Goal: Task Accomplishment & Management: Manage account settings

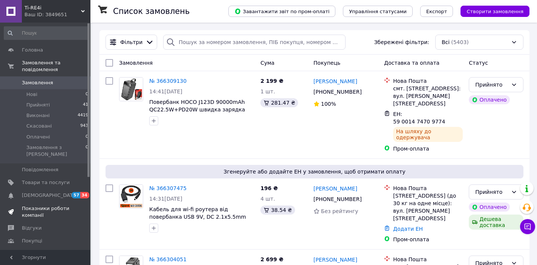
click at [39, 205] on span "Показники роботи компанії" at bounding box center [46, 212] width 48 height 14
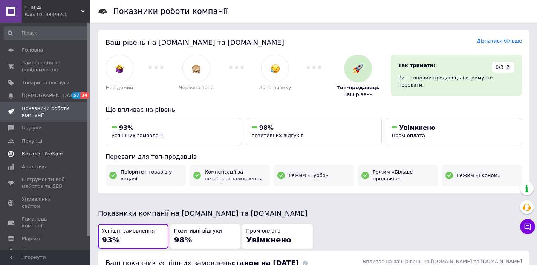
click at [48, 151] on span "Каталог ProSale" at bounding box center [42, 154] width 41 height 7
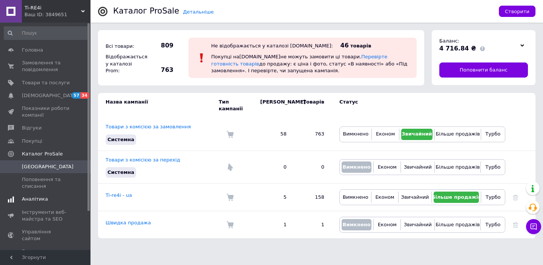
click at [44, 196] on span "Аналітика" at bounding box center [35, 199] width 26 height 7
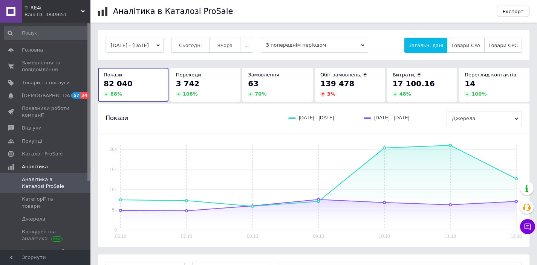
click at [202, 43] on span "Сьогодні" at bounding box center [190, 46] width 23 height 6
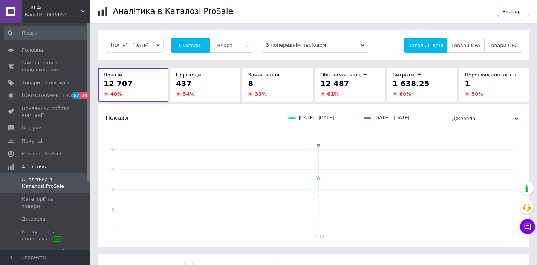
click at [233, 44] on span "Вчора" at bounding box center [224, 46] width 15 height 6
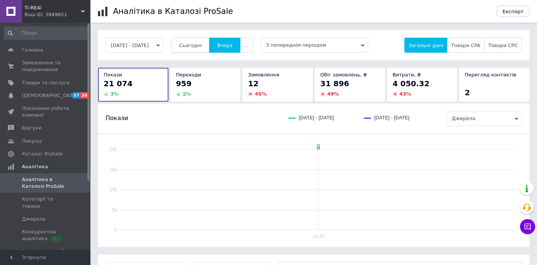
click at [202, 43] on span "Сьогодні" at bounding box center [190, 46] width 23 height 6
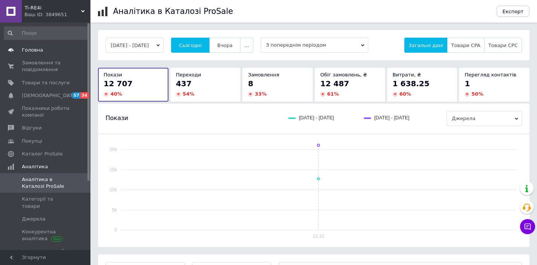
click at [33, 48] on span "Головна" at bounding box center [32, 50] width 21 height 7
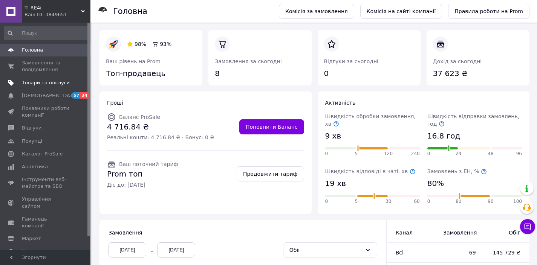
click at [37, 84] on span "Товари та послуги" at bounding box center [46, 83] width 48 height 7
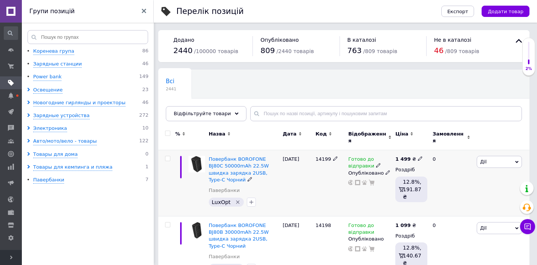
click at [168, 156] on input "checkbox" at bounding box center [167, 158] width 5 height 5
checkbox input "true"
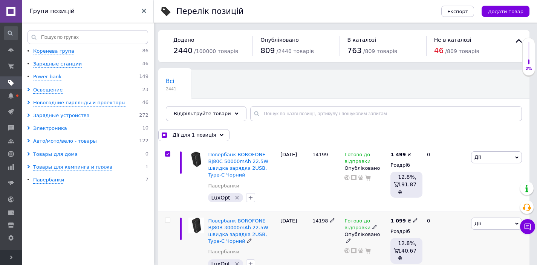
click at [168, 222] on input "checkbox" at bounding box center [167, 220] width 5 height 5
checkbox input "true"
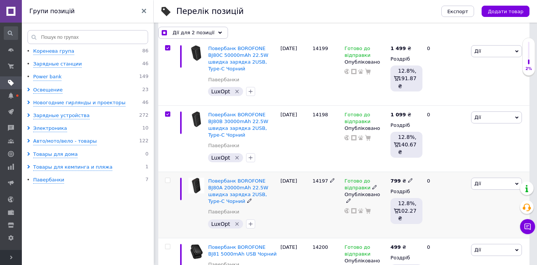
scroll to position [109, 0]
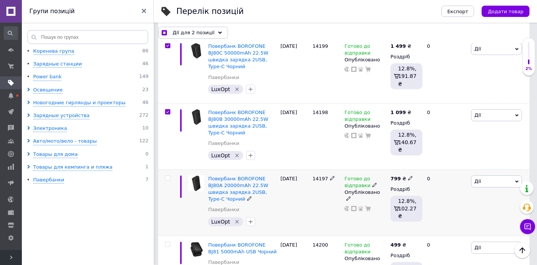
click at [167, 176] on span at bounding box center [167, 178] width 5 height 5
click at [167, 176] on input "checkbox" at bounding box center [167, 178] width 5 height 5
checkbox input "true"
click at [167, 244] on input "checkbox" at bounding box center [167, 244] width 5 height 5
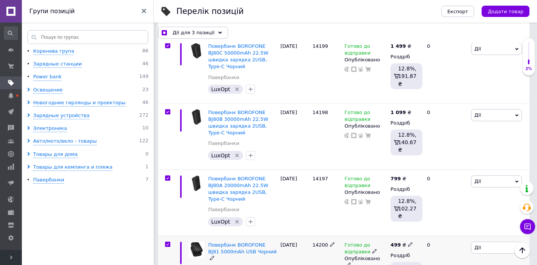
checkbox input "true"
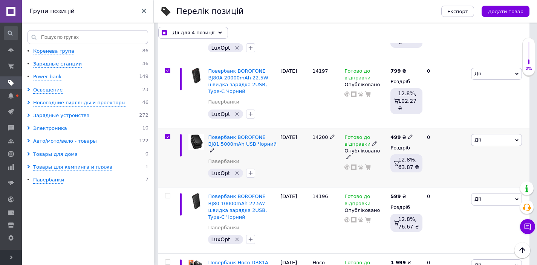
scroll to position [218, 0]
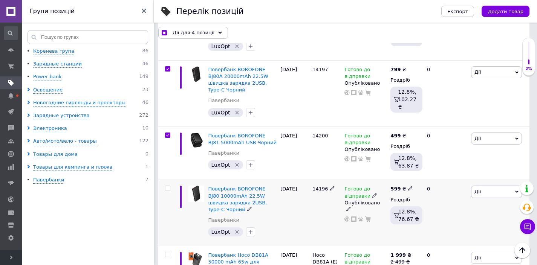
click at [166, 189] on input "checkbox" at bounding box center [167, 188] width 5 height 5
checkbox input "true"
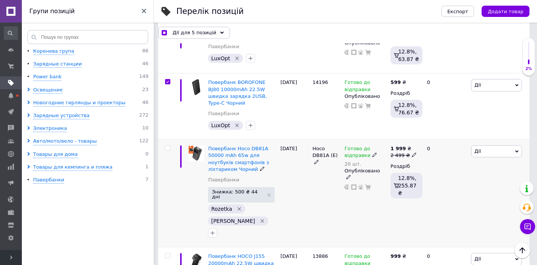
scroll to position [328, 0]
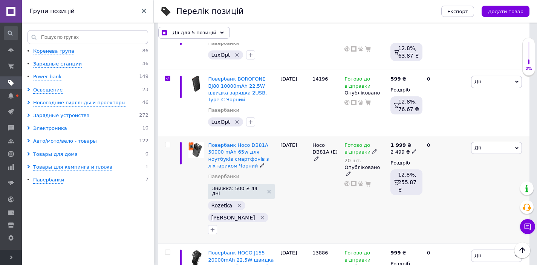
click at [168, 144] on input "checkbox" at bounding box center [167, 144] width 5 height 5
checkbox input "true"
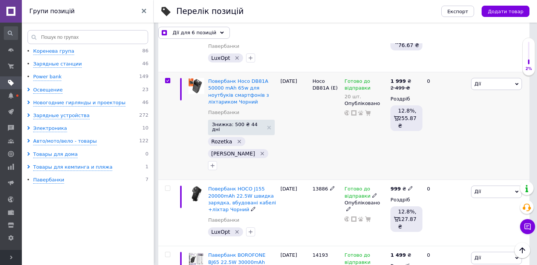
scroll to position [398, 0]
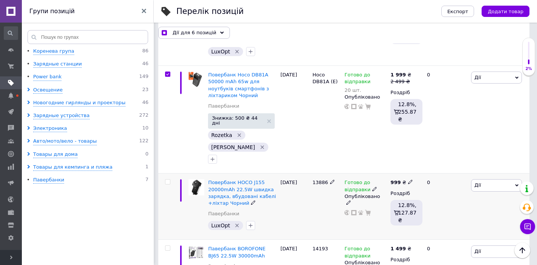
click at [167, 180] on input "checkbox" at bounding box center [167, 182] width 5 height 5
checkbox input "true"
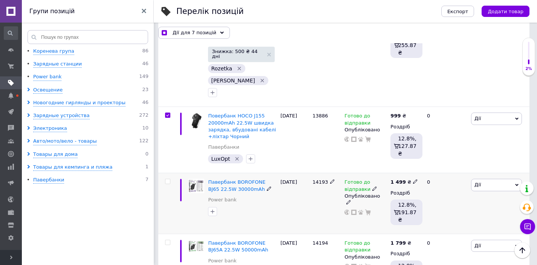
scroll to position [469, 0]
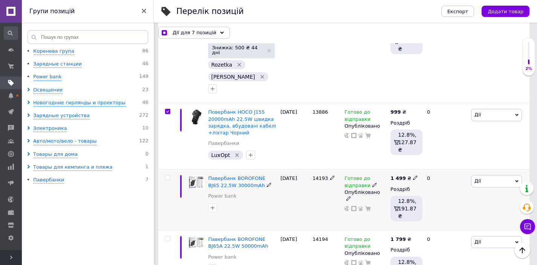
click at [169, 176] on input "checkbox" at bounding box center [167, 178] width 5 height 5
checkbox input "true"
click at [167, 237] on input "checkbox" at bounding box center [167, 239] width 5 height 5
checkbox input "true"
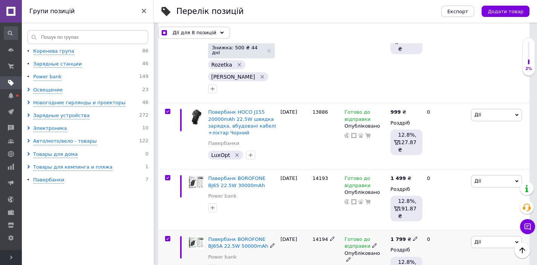
checkbox input "true"
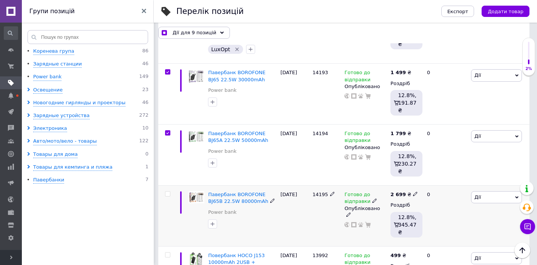
scroll to position [578, 0]
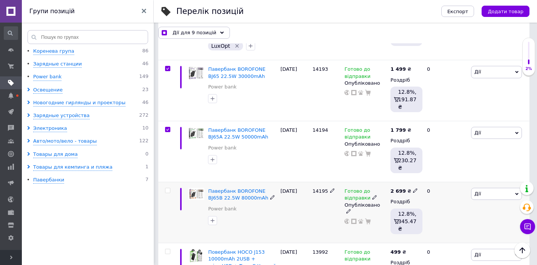
click at [168, 188] on input "checkbox" at bounding box center [167, 190] width 5 height 5
checkbox input "true"
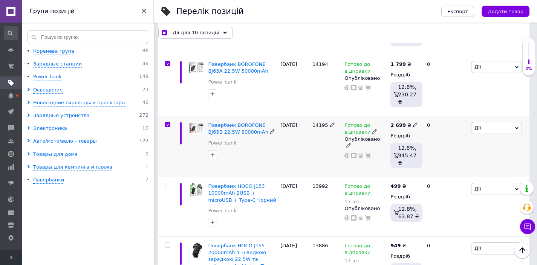
scroll to position [649, 0]
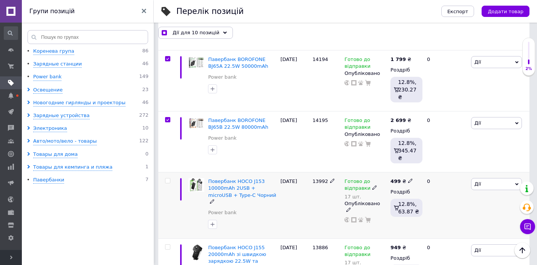
click at [169, 179] on input "checkbox" at bounding box center [167, 181] width 5 height 5
checkbox input "true"
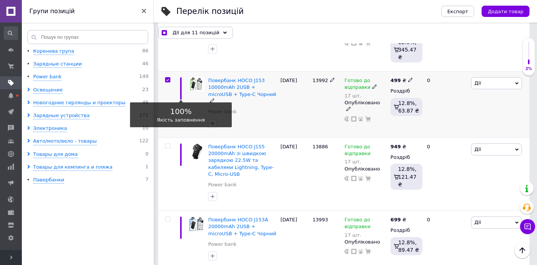
scroll to position [757, 0]
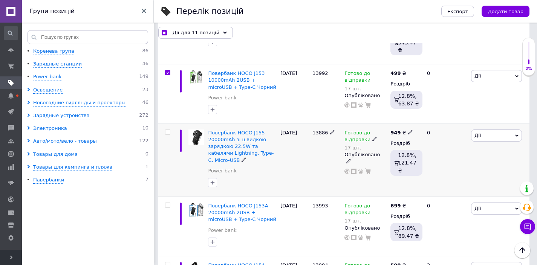
click at [167, 130] on input "checkbox" at bounding box center [167, 132] width 5 height 5
checkbox input "true"
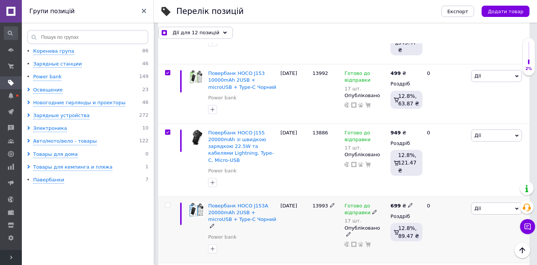
click at [169, 203] on input "checkbox" at bounding box center [167, 205] width 5 height 5
checkbox input "true"
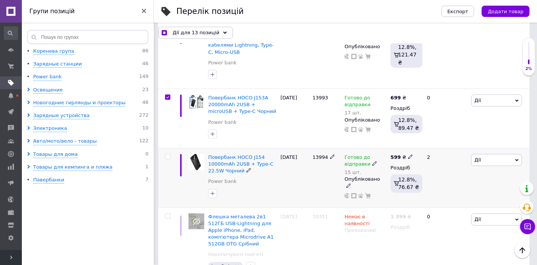
scroll to position [868, 0]
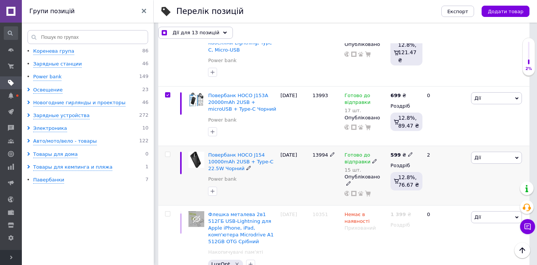
click at [167, 152] on input "checkbox" at bounding box center [167, 154] width 5 height 5
checkbox input "true"
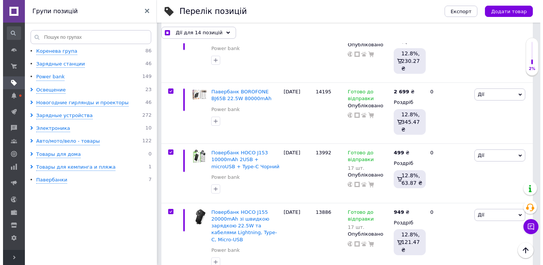
scroll to position [674, 0]
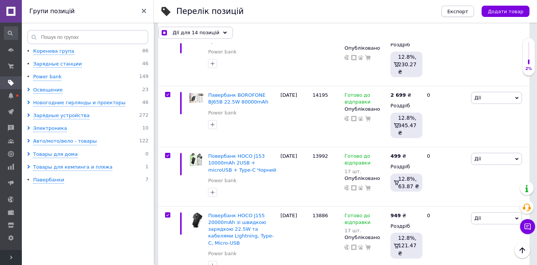
click at [457, 12] on span "Експорт" at bounding box center [457, 12] width 21 height 6
checkbox input "true"
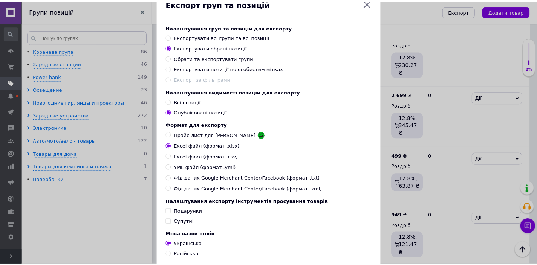
scroll to position [70, 0]
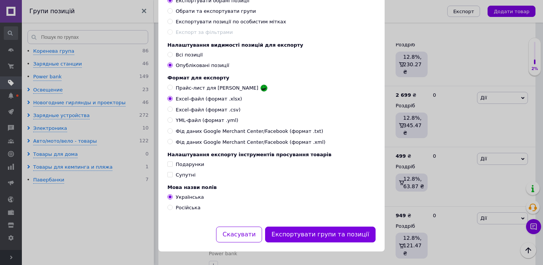
click at [176, 207] on span "Російська" at bounding box center [188, 208] width 25 height 6
click at [172, 207] on input "Російська" at bounding box center [169, 207] width 5 height 5
radio input "true"
click at [323, 232] on button "Експортувати групи та позиції" at bounding box center [320, 235] width 110 height 16
checkbox input "true"
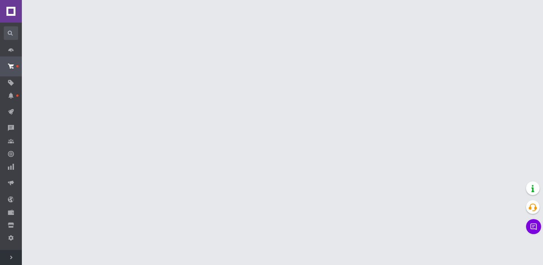
click at [7, 260] on span "Розгорнути" at bounding box center [11, 257] width 22 height 15
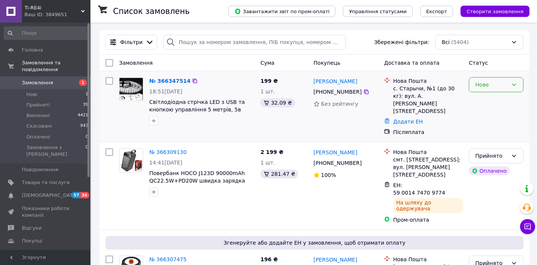
click at [508, 87] on div "Нове" at bounding box center [491, 85] width 33 height 8
click at [495, 100] on li "Прийнято" at bounding box center [496, 101] width 54 height 14
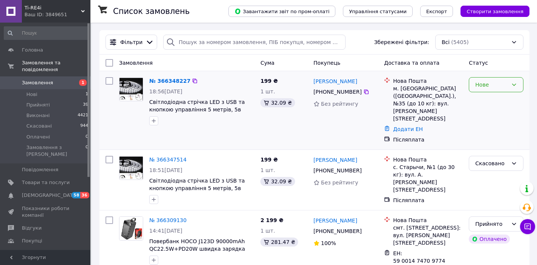
click at [498, 85] on div "Нове" at bounding box center [491, 85] width 33 height 8
click at [493, 100] on li "Прийнято" at bounding box center [496, 101] width 54 height 14
